Goal: Navigation & Orientation: Find specific page/section

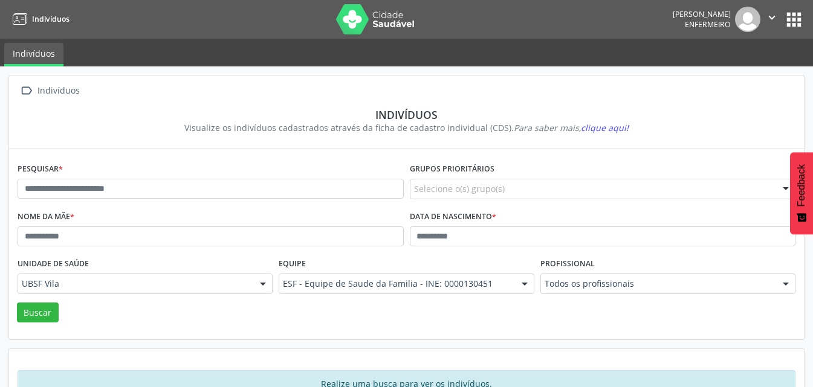
click at [800, 18] on button "apps" at bounding box center [793, 19] width 21 height 21
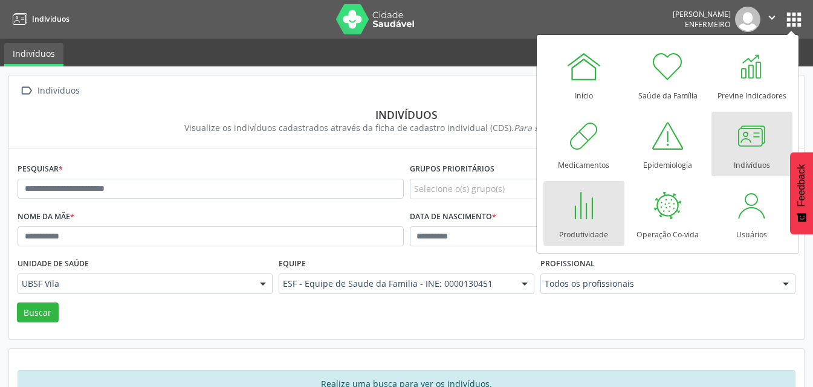
click at [599, 212] on div at bounding box center [583, 205] width 36 height 36
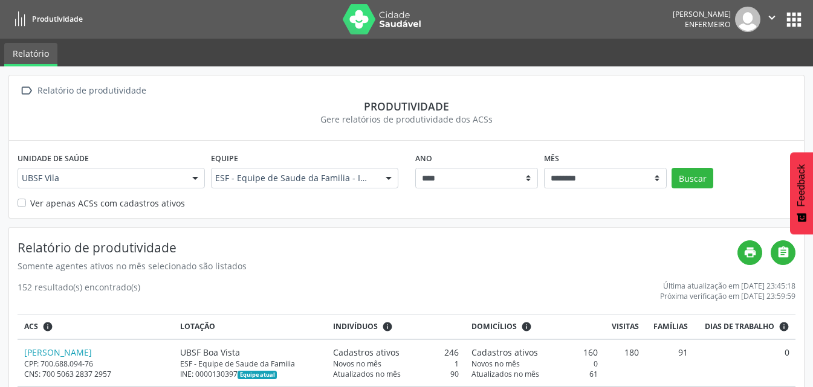
click at [797, 22] on button "apps" at bounding box center [793, 19] width 21 height 21
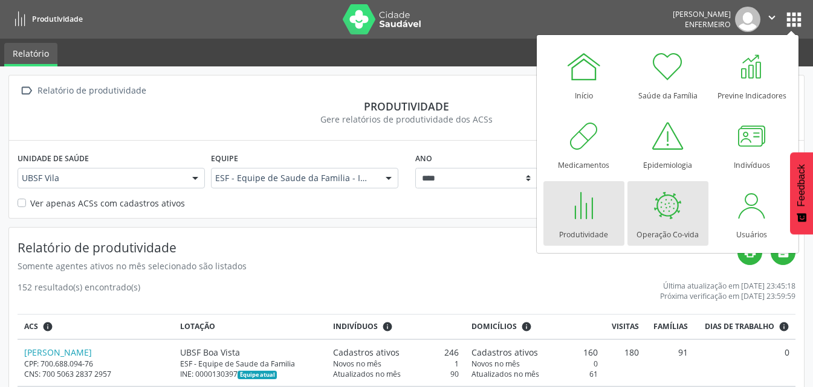
click at [665, 203] on div at bounding box center [667, 205] width 36 height 36
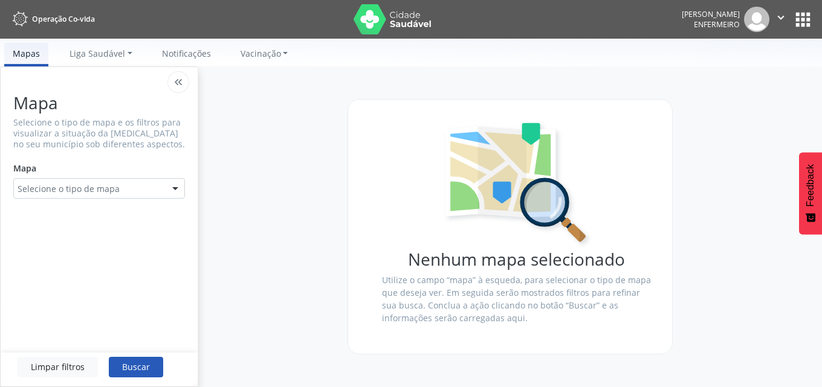
click at [798, 21] on button "apps" at bounding box center [802, 19] width 21 height 21
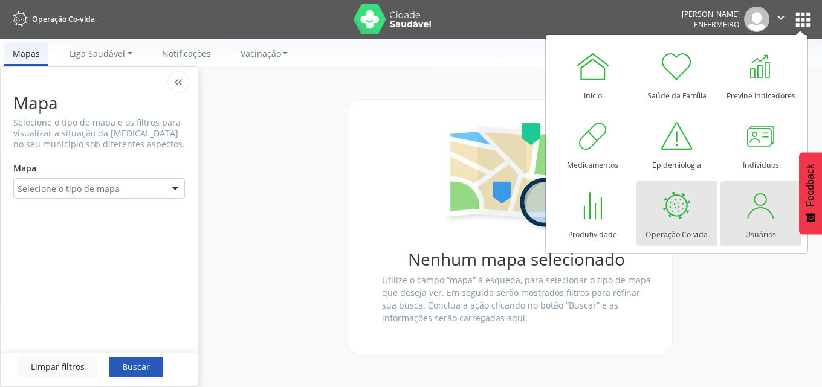
click at [760, 193] on div at bounding box center [760, 205] width 36 height 36
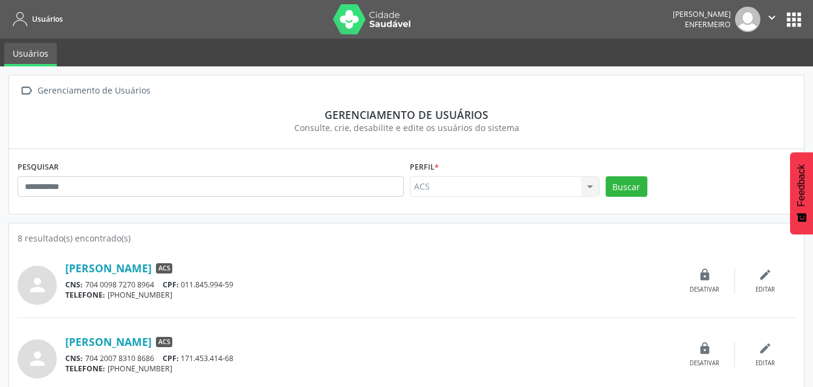
click at [793, 19] on button "apps" at bounding box center [793, 19] width 21 height 21
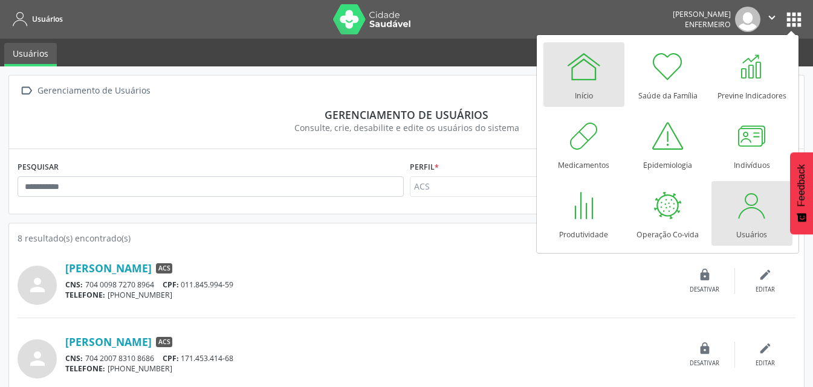
click at [602, 74] on link "Início" at bounding box center [583, 74] width 81 height 65
